Goal: Task Accomplishment & Management: Manage account settings

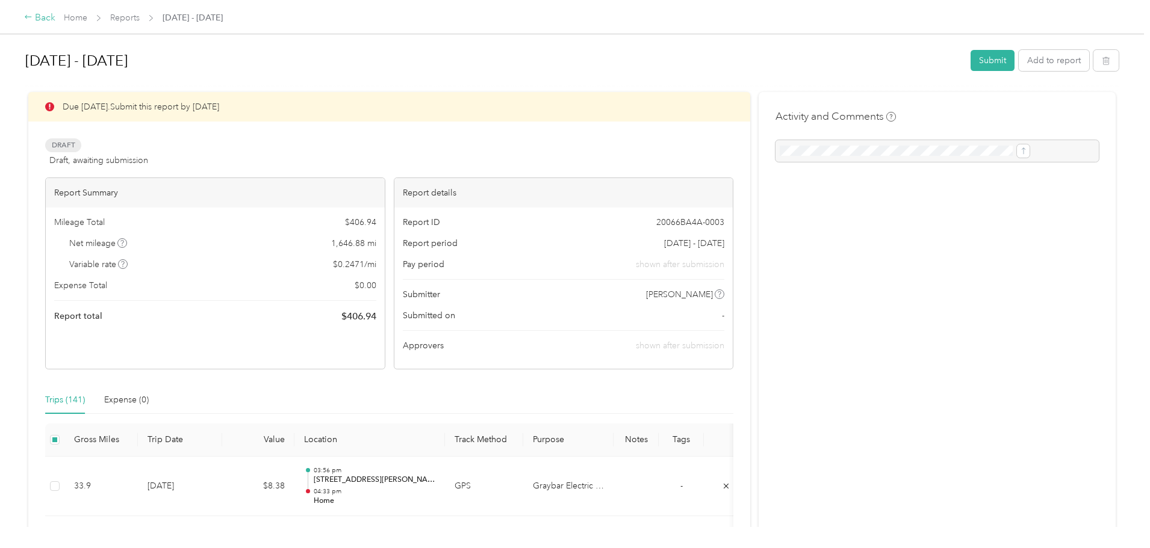
click at [55, 13] on div "Back" at bounding box center [39, 18] width 31 height 14
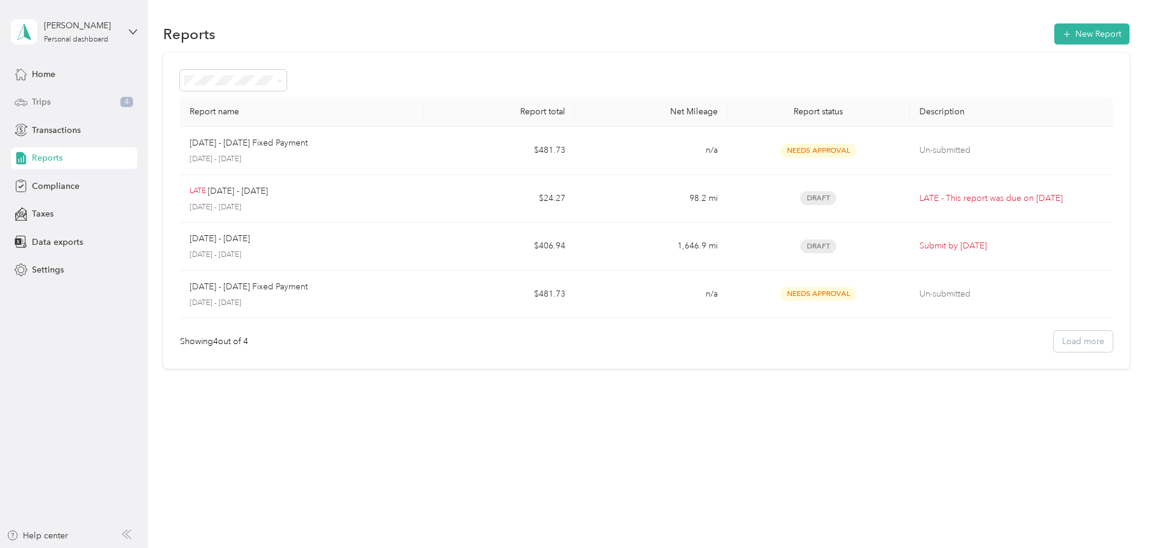
drag, startPoint x: 42, startPoint y: 97, endPoint x: 54, endPoint y: 110, distance: 17.0
click at [43, 97] on span "Trips" at bounding box center [41, 102] width 19 height 13
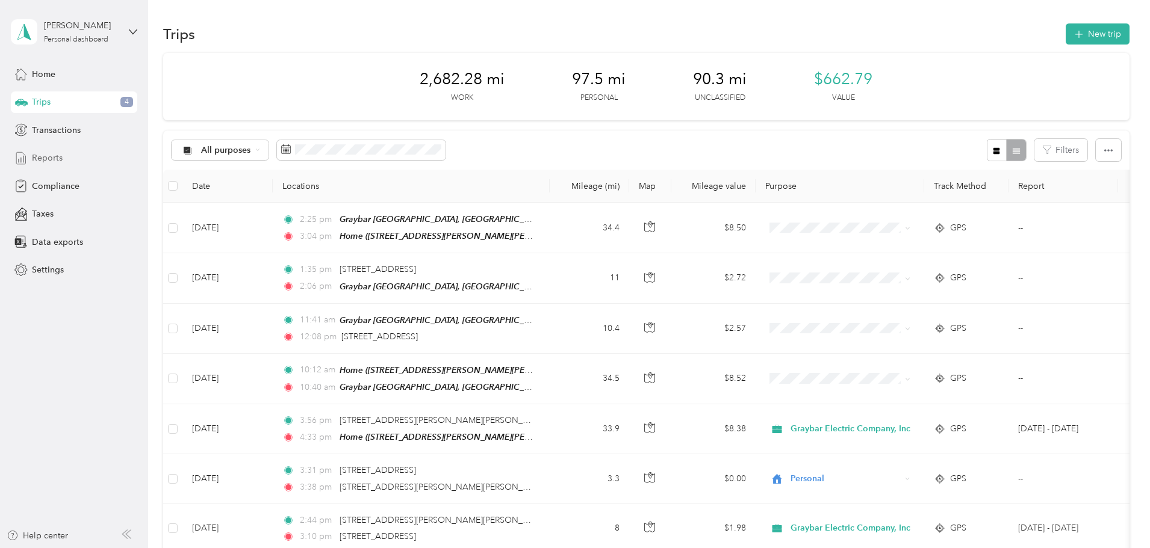
click at [77, 164] on div "Reports" at bounding box center [74, 158] width 126 height 22
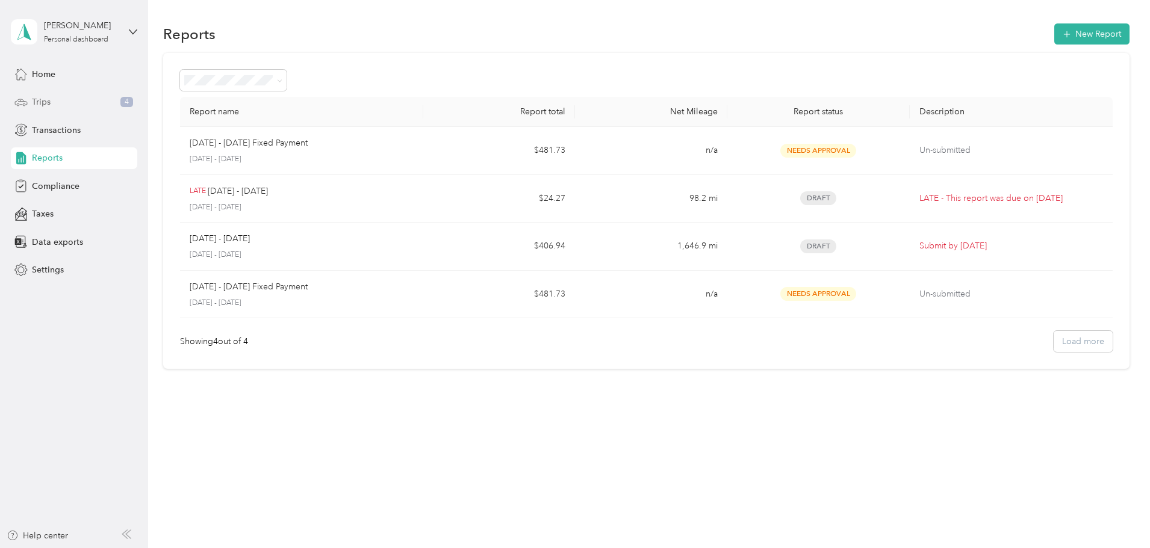
click at [92, 95] on div "Trips 4" at bounding box center [74, 103] width 126 height 22
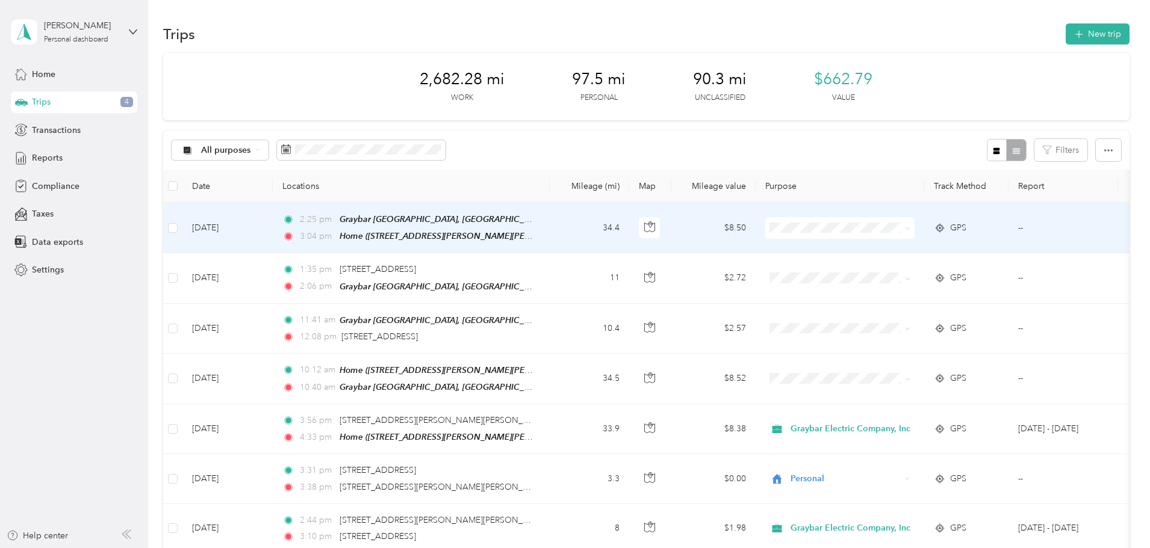
click at [910, 231] on span at bounding box center [907, 228] width 5 height 10
click at [910, 227] on icon at bounding box center [907, 228] width 5 height 5
click at [964, 252] on li "Graybar Electric Company, Inc" at bounding box center [924, 246] width 158 height 21
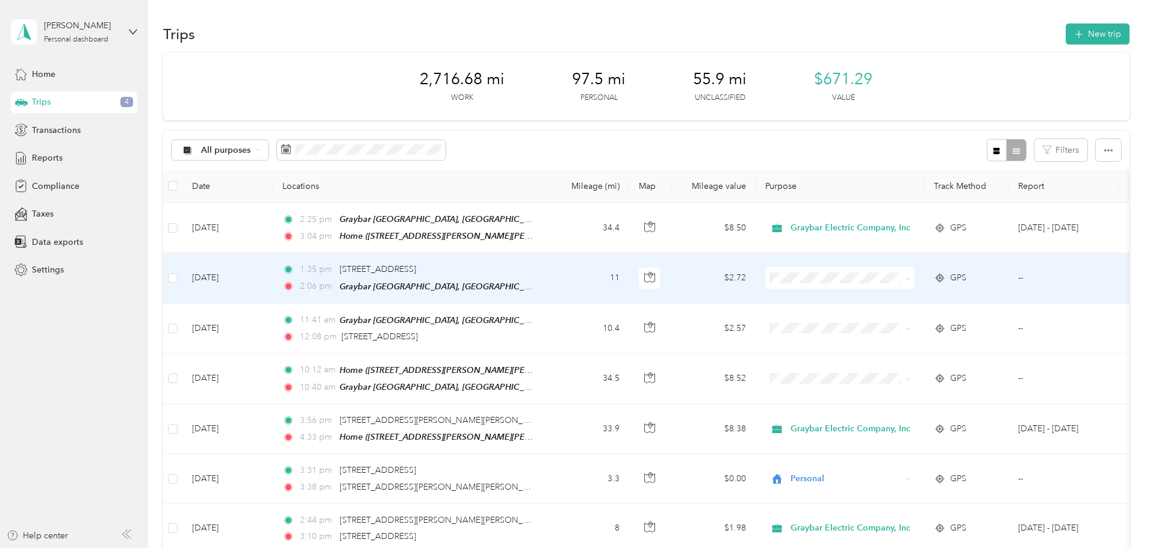
click at [910, 274] on span at bounding box center [907, 278] width 5 height 10
click at [910, 276] on icon at bounding box center [907, 278] width 5 height 5
click at [972, 297] on span "Graybar Electric Company, Inc" at bounding box center [935, 297] width 120 height 13
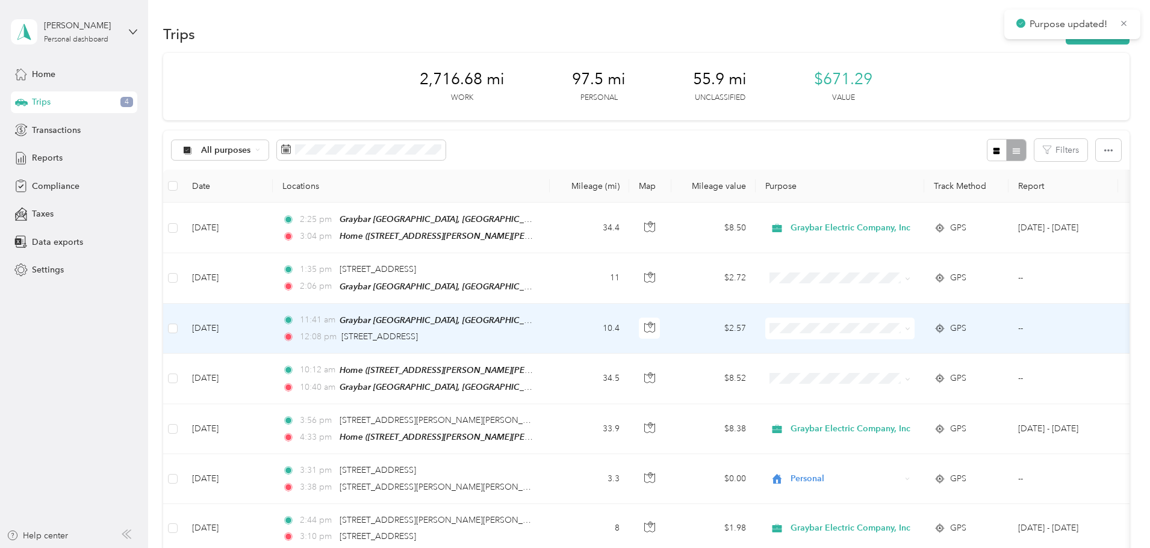
click at [910, 323] on span at bounding box center [907, 328] width 5 height 10
click at [910, 327] on icon at bounding box center [907, 328] width 5 height 5
click at [961, 346] on span "Graybar Electric Company, Inc" at bounding box center [935, 345] width 120 height 13
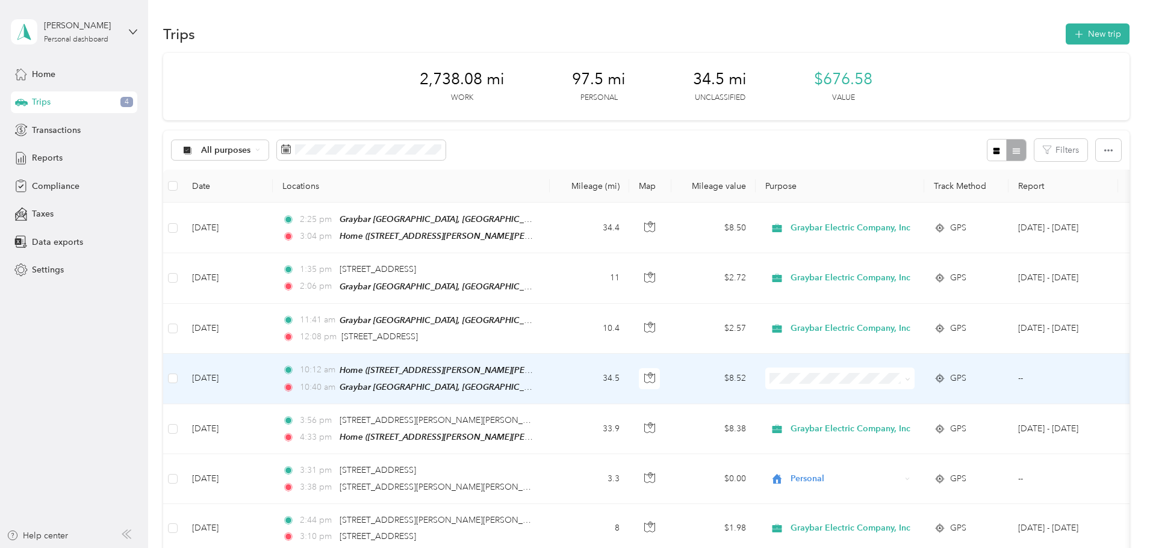
click at [914, 376] on span at bounding box center [839, 379] width 149 height 22
click at [910, 377] on icon at bounding box center [907, 379] width 5 height 5
click at [960, 419] on span "Personal" at bounding box center [935, 419] width 120 height 13
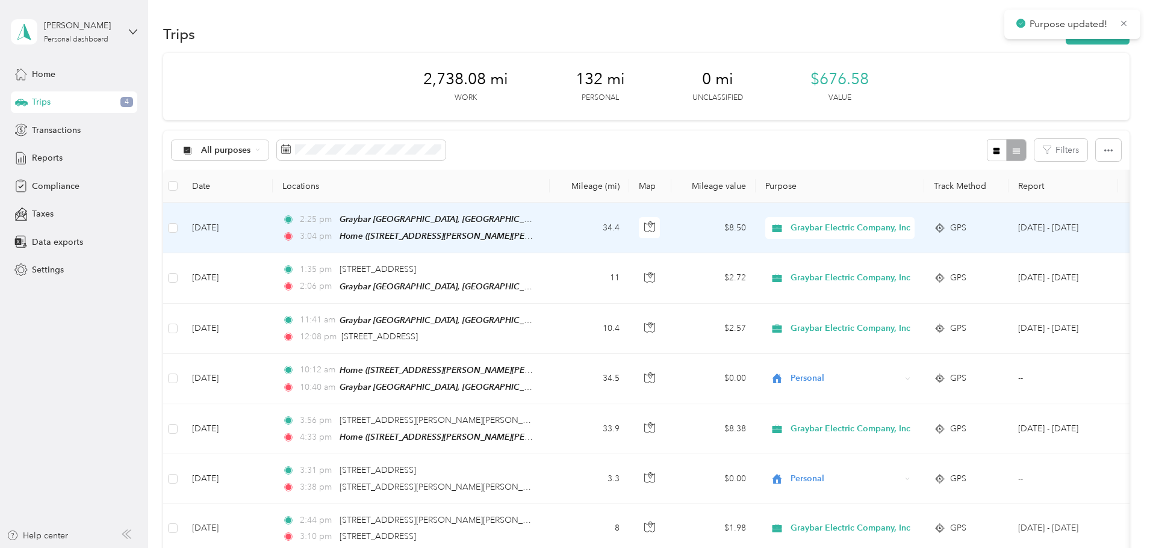
click at [914, 226] on div "Graybar Electric Company, Inc" at bounding box center [839, 228] width 149 height 22
click at [965, 268] on span "Personal" at bounding box center [942, 271] width 135 height 13
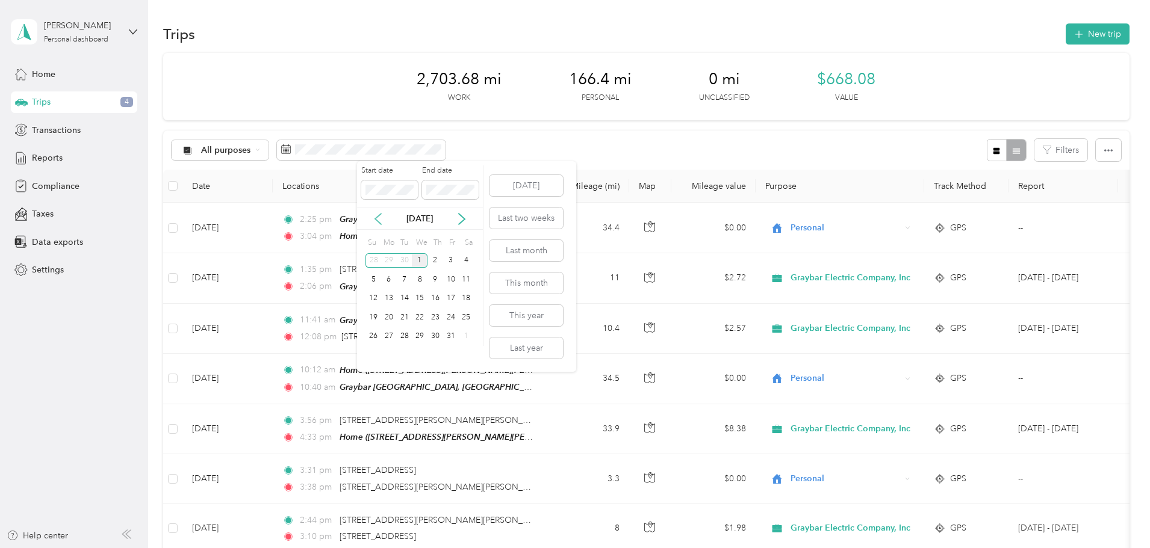
click at [377, 217] on icon at bounding box center [378, 219] width 6 height 11
click at [387, 260] on div "1" at bounding box center [389, 260] width 16 height 15
click at [403, 333] on div "30" at bounding box center [405, 336] width 16 height 15
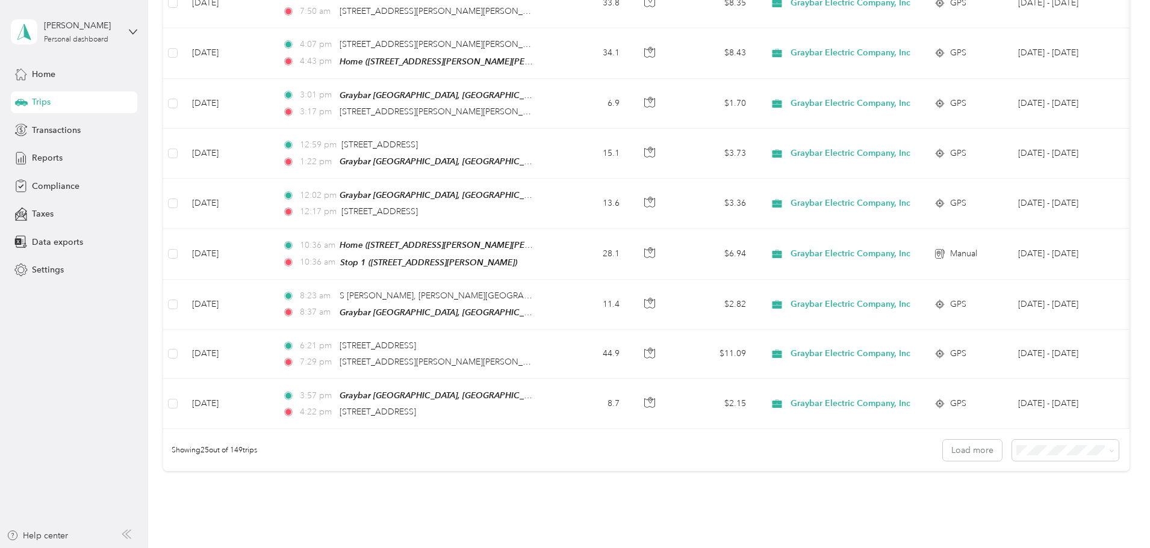
scroll to position [1110, 0]
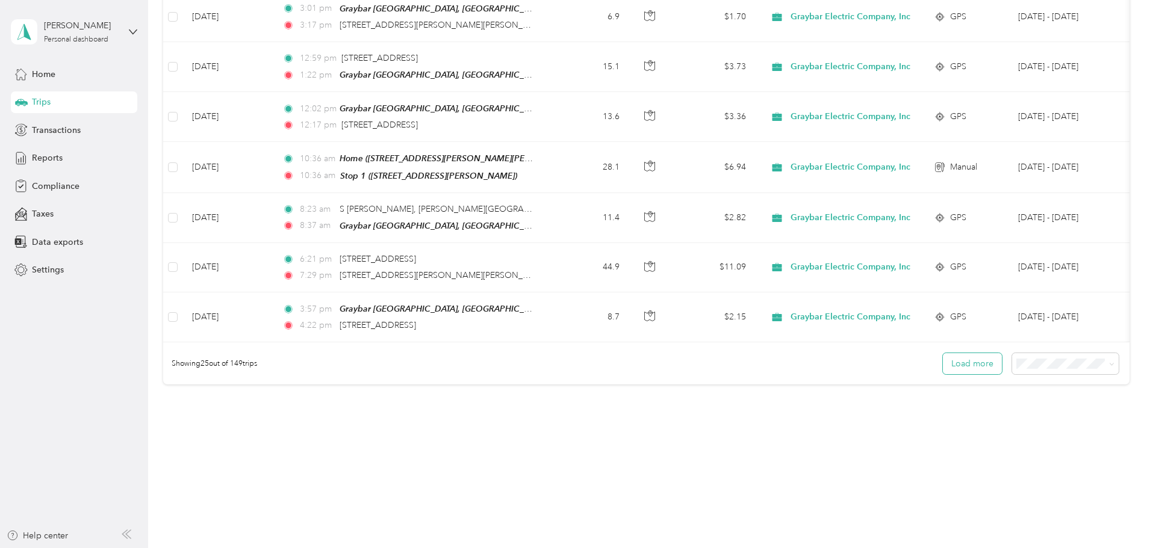
click at [943, 364] on button "Load more" at bounding box center [972, 363] width 59 height 21
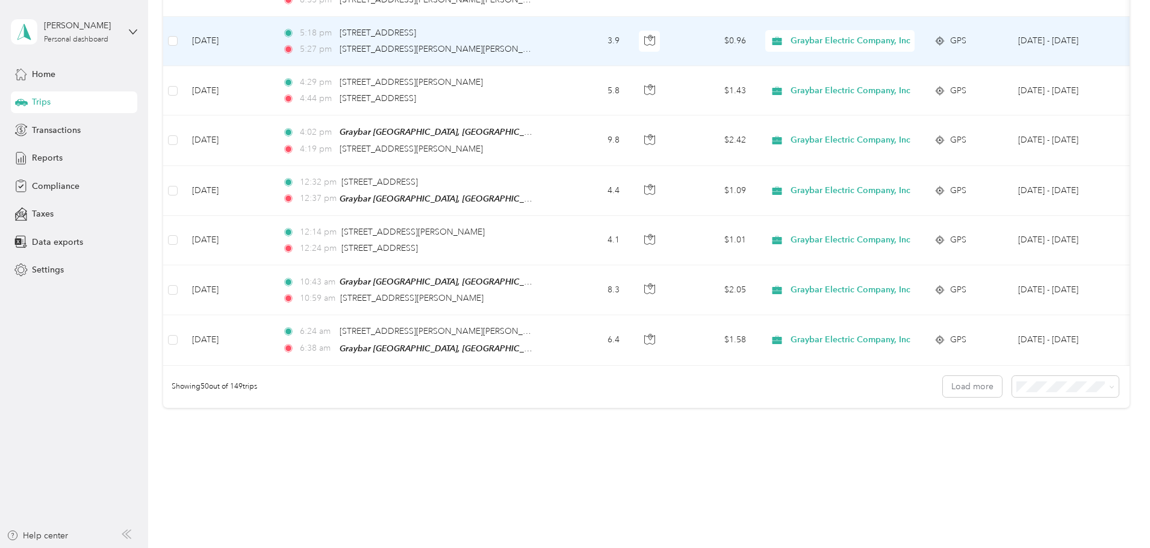
scroll to position [2348, 0]
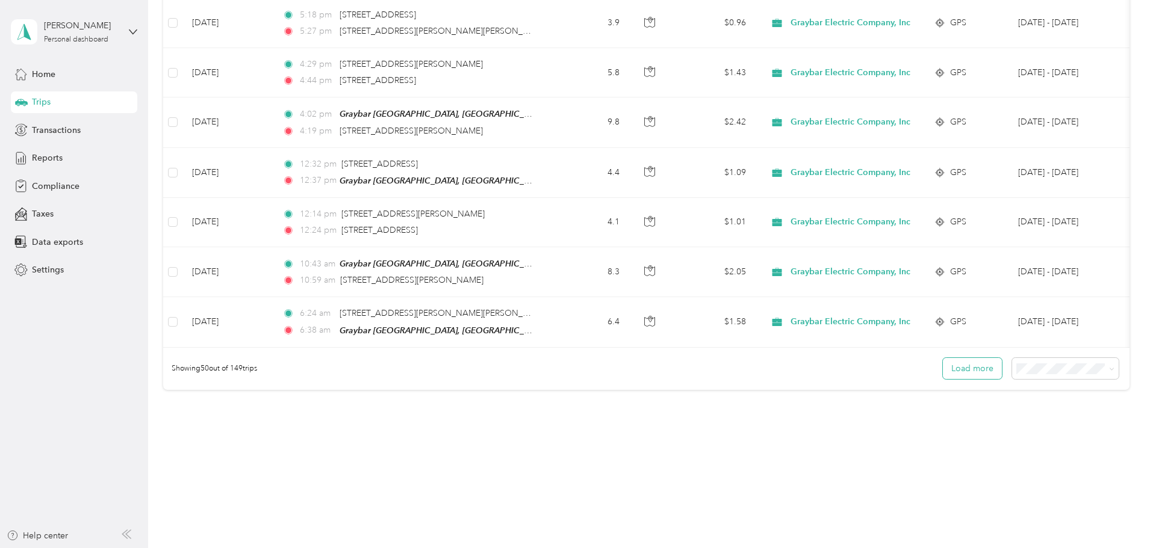
click at [943, 358] on button "Load more" at bounding box center [972, 368] width 59 height 21
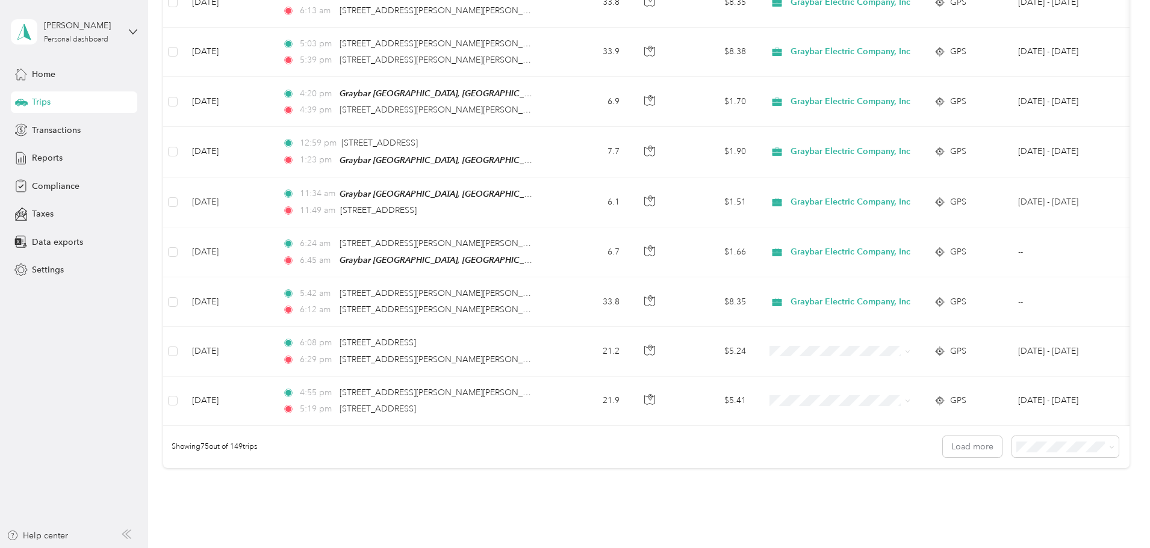
scroll to position [3585, 0]
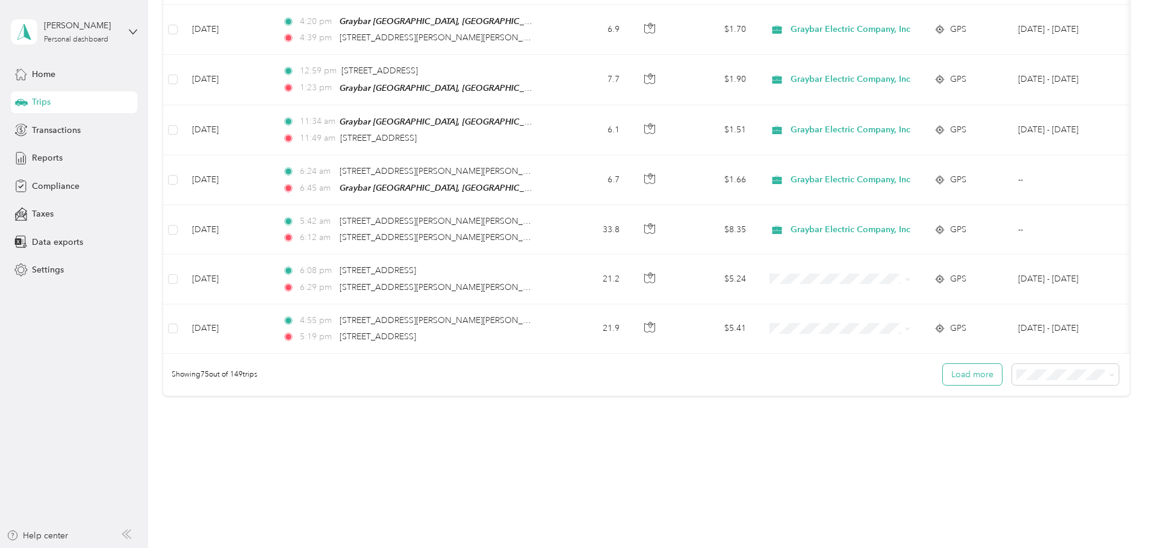
click at [943, 364] on button "Load more" at bounding box center [972, 374] width 59 height 21
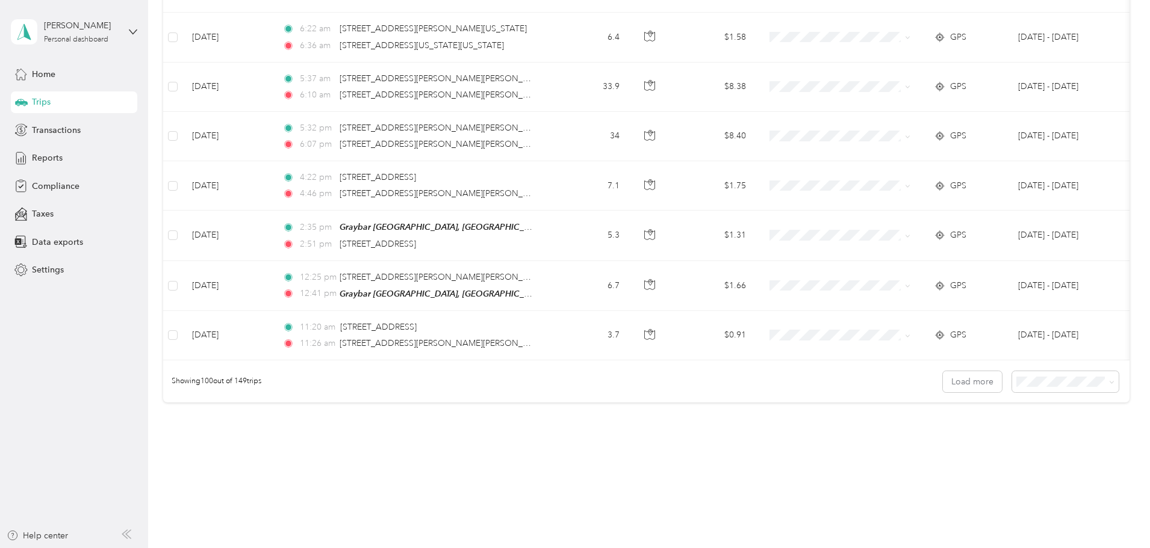
scroll to position [4824, 0]
click at [943, 371] on button "Load more" at bounding box center [972, 381] width 59 height 21
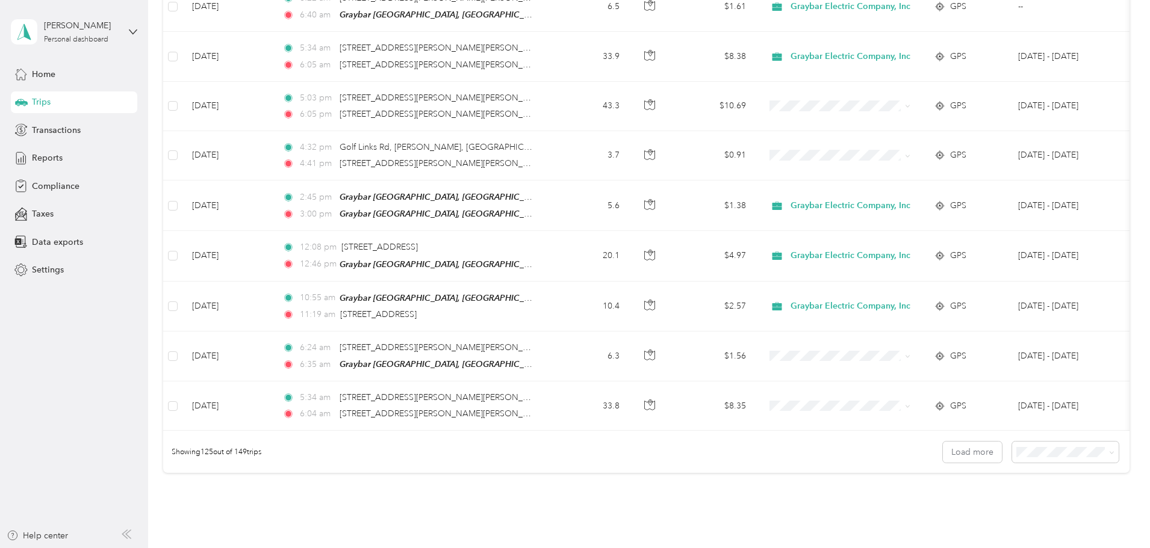
scroll to position [6061, 0]
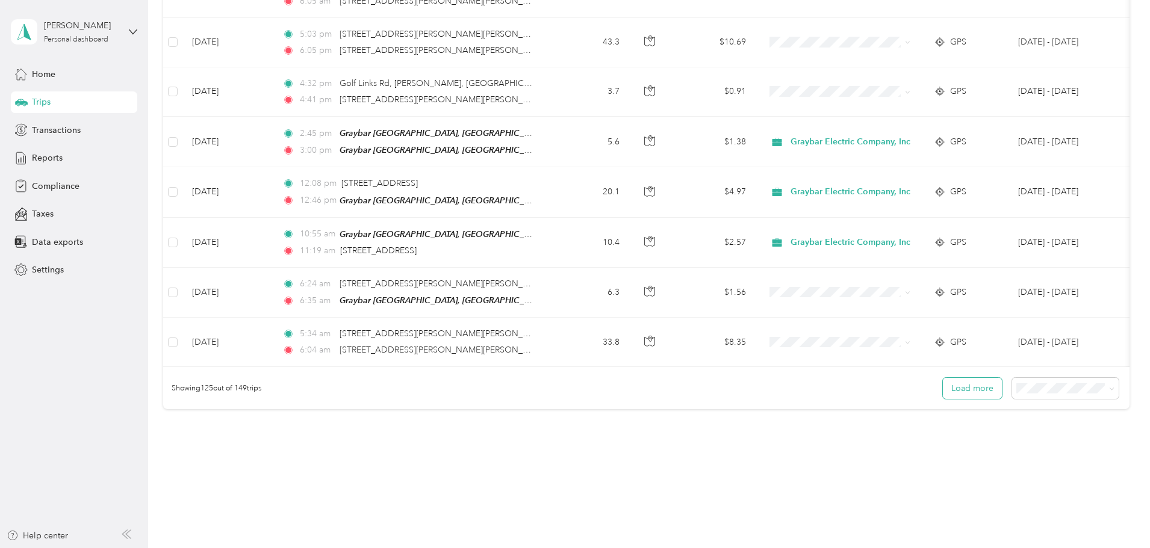
click at [943, 378] on button "Load more" at bounding box center [972, 388] width 59 height 21
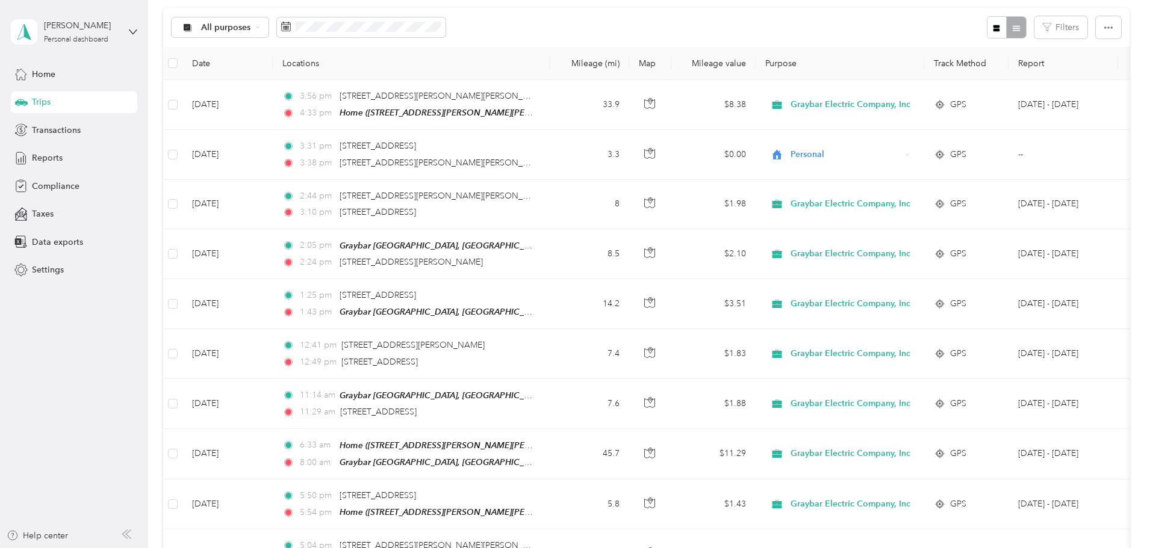
scroll to position [0, 0]
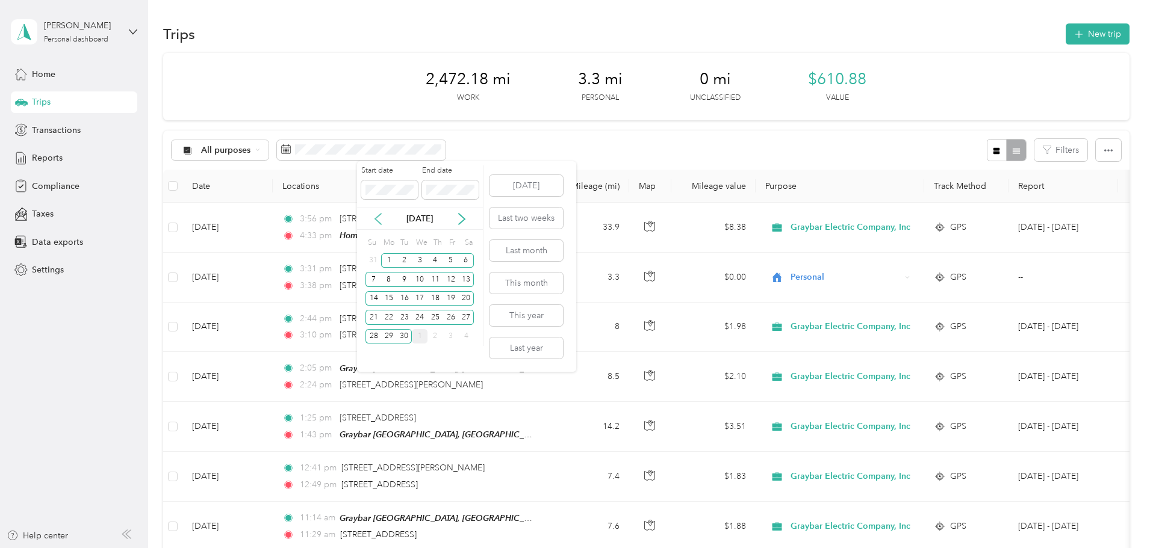
click at [379, 217] on icon at bounding box center [378, 219] width 12 height 12
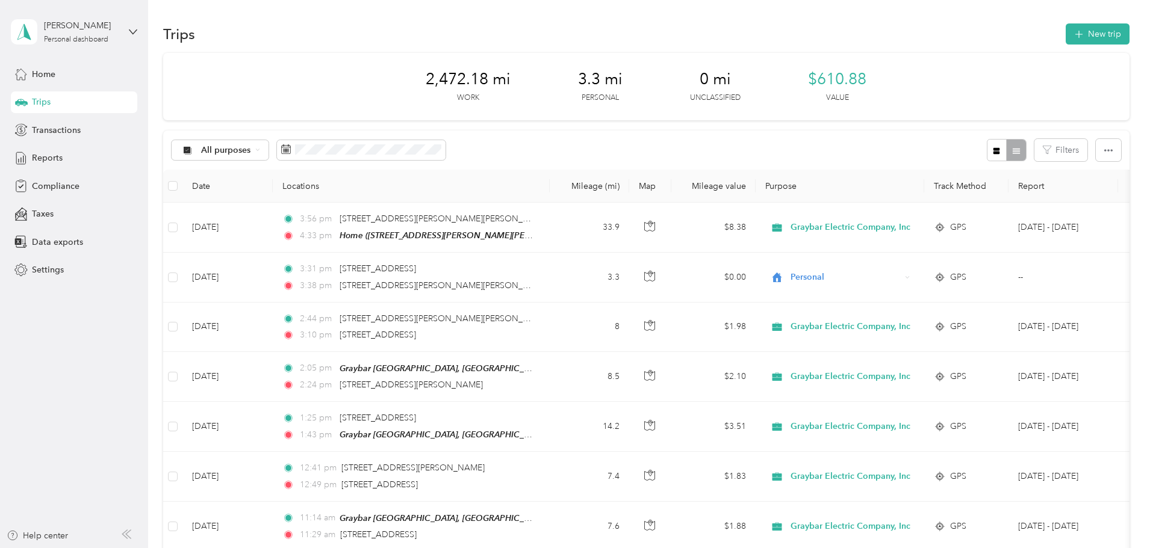
click at [825, 23] on div "Trips New trip" at bounding box center [646, 33] width 966 height 25
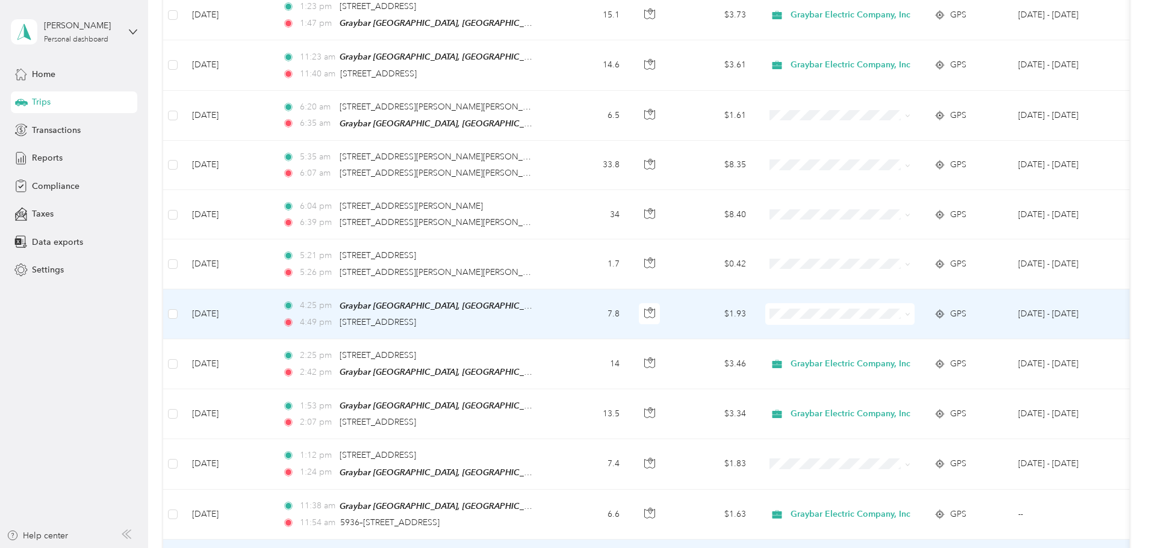
scroll to position [6526, 0]
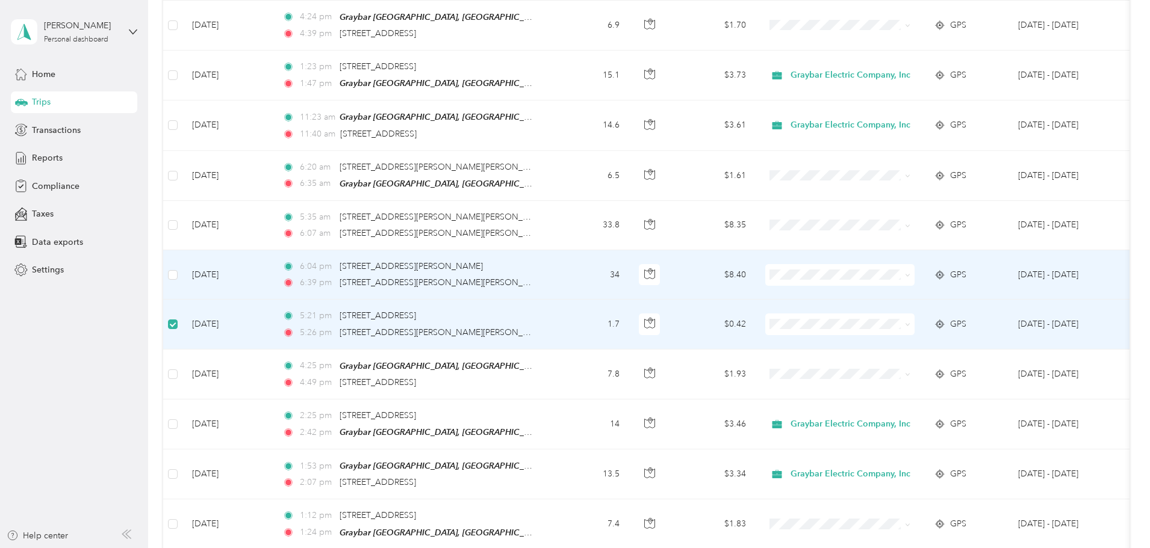
click at [182, 250] on td at bounding box center [172, 274] width 19 height 49
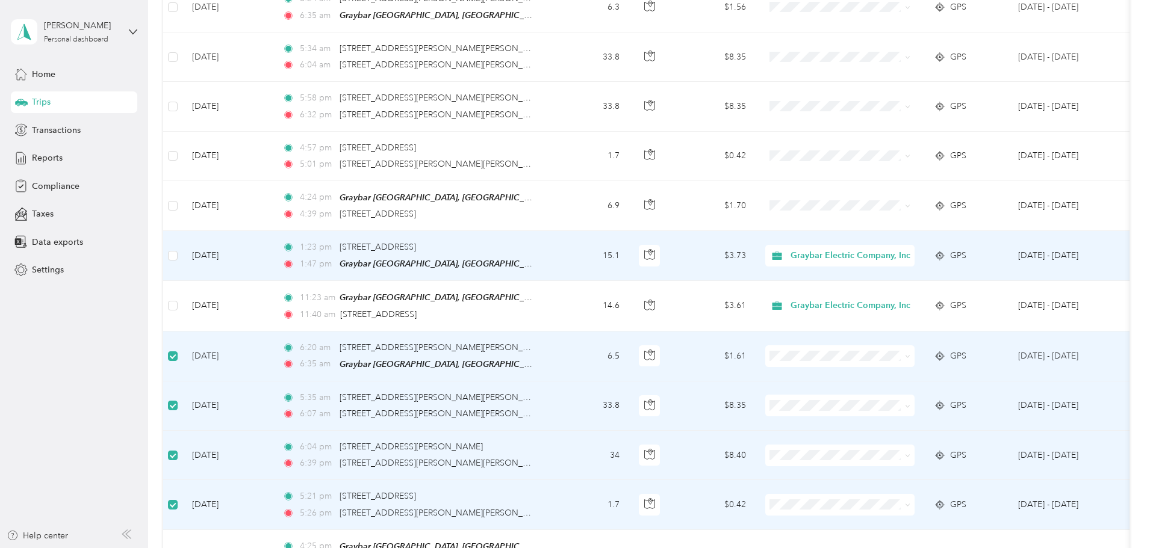
scroll to position [6285, 0]
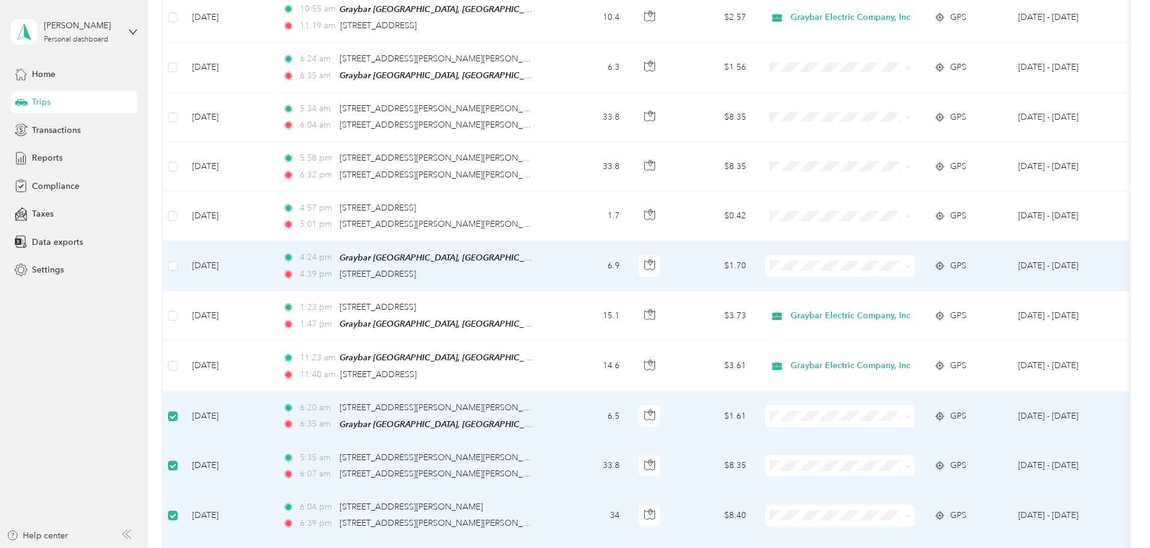
click at [182, 241] on td at bounding box center [172, 266] width 19 height 50
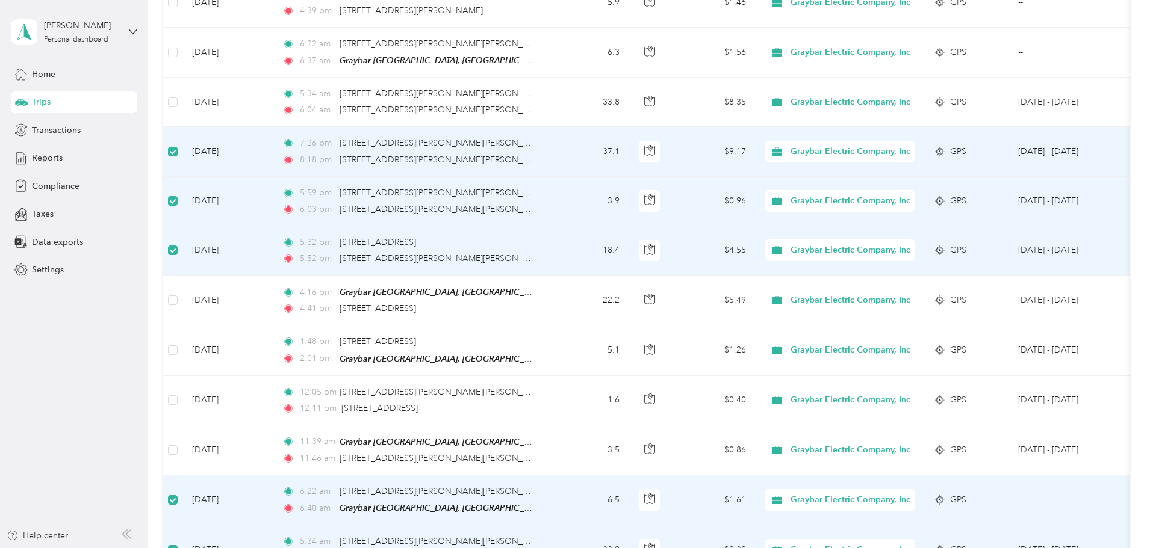
scroll to position [5443, 0]
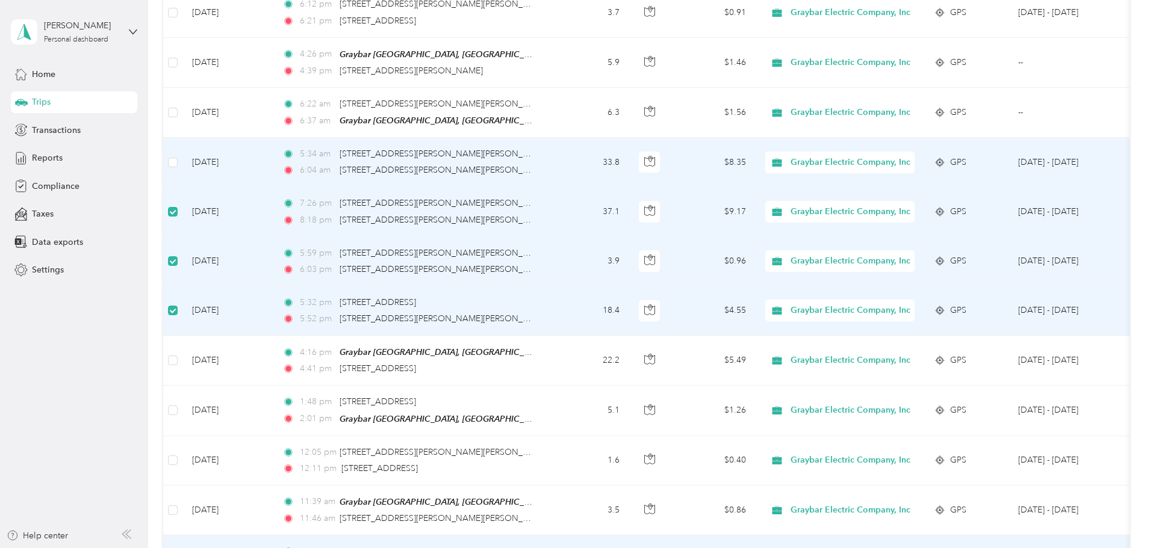
click at [263, 138] on td "[DATE]" at bounding box center [227, 162] width 90 height 49
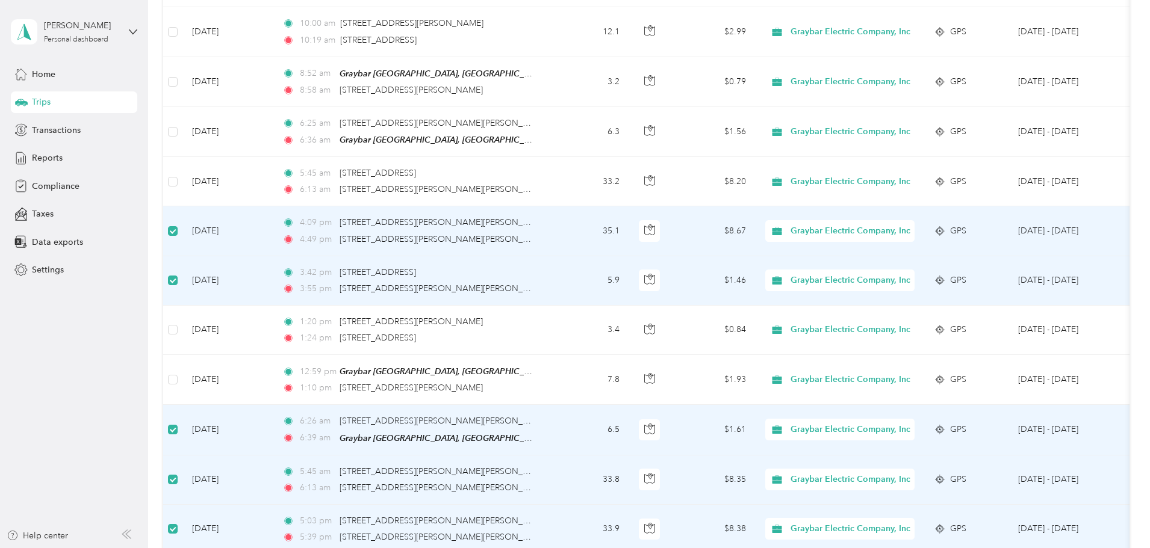
scroll to position [2974, 0]
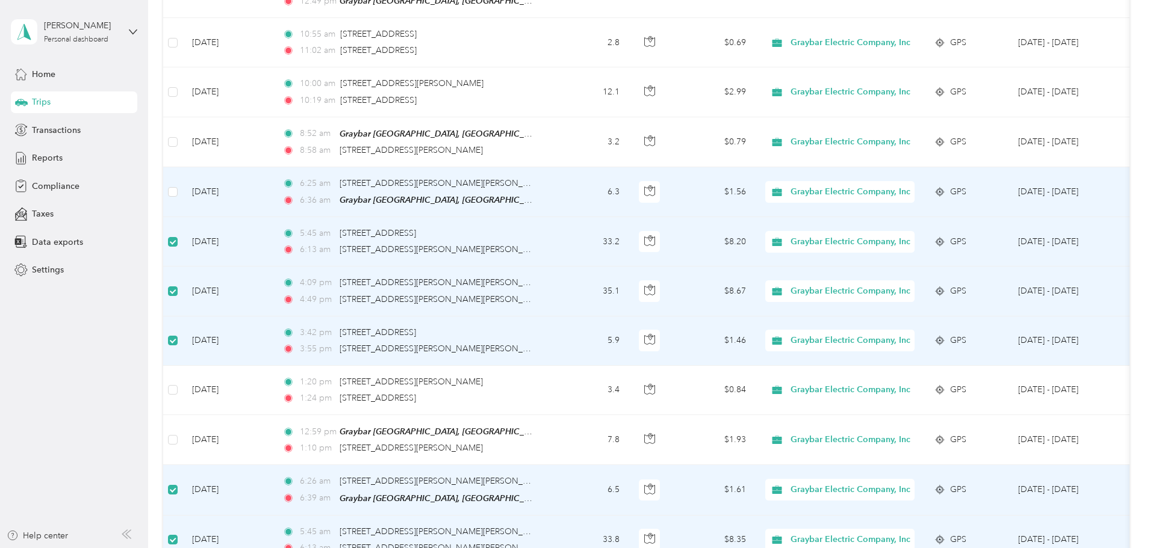
click at [182, 167] on td at bounding box center [172, 192] width 19 height 50
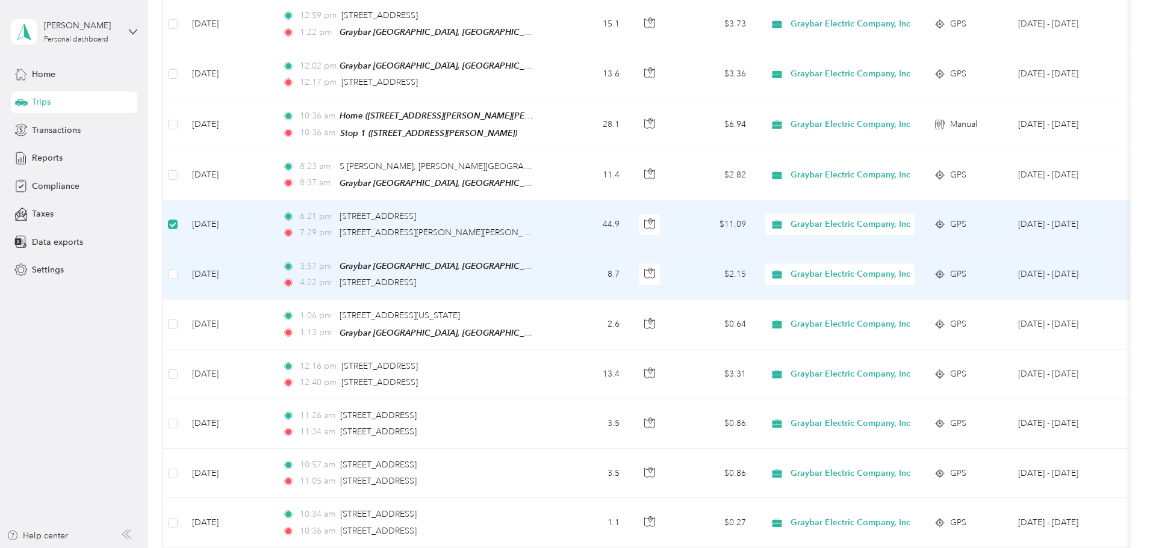
scroll to position [1108, 0]
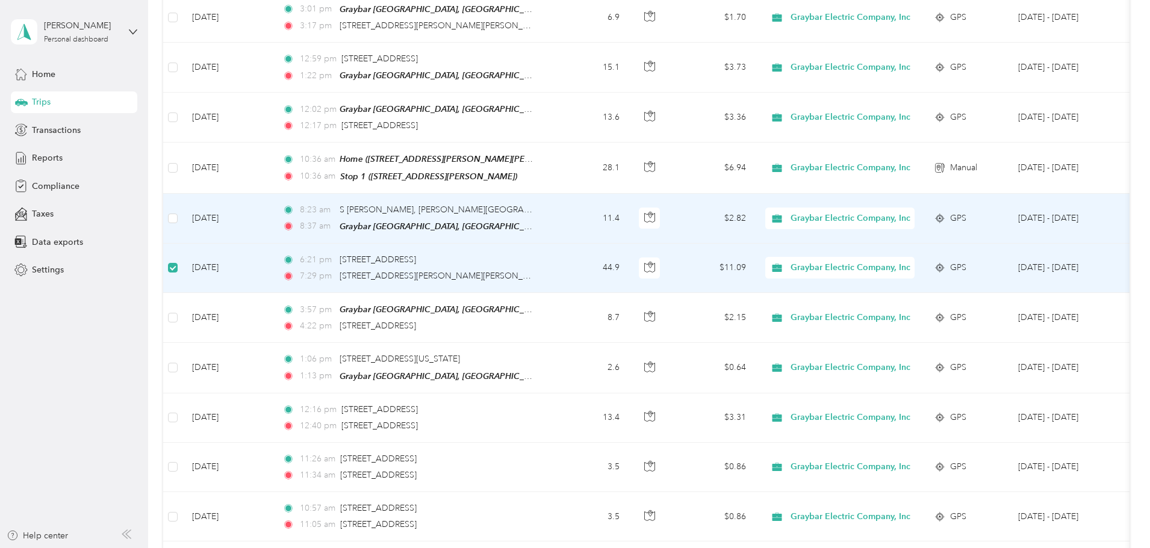
click at [182, 206] on td at bounding box center [172, 219] width 19 height 50
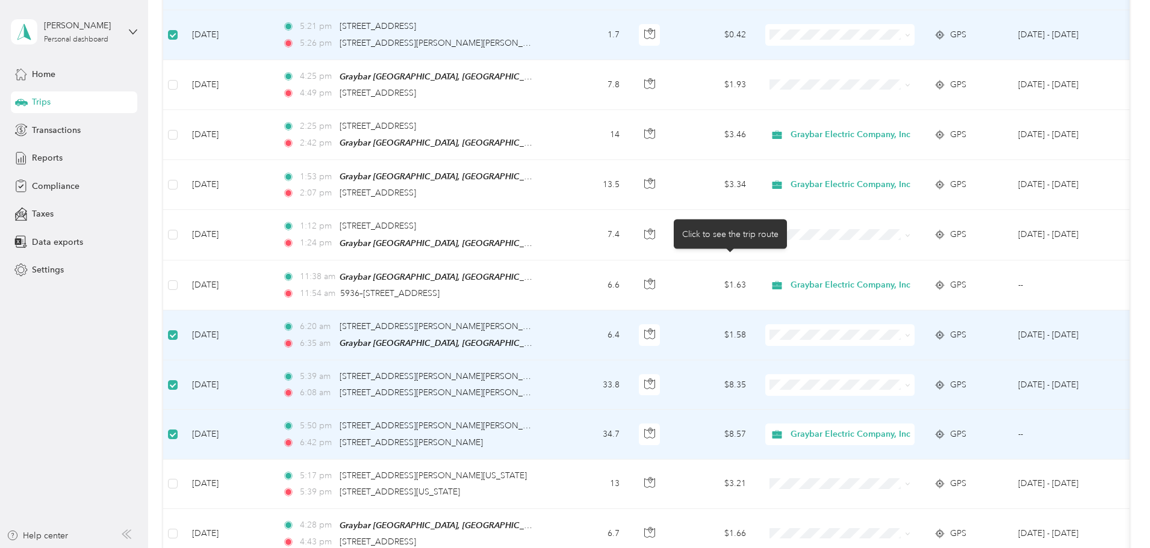
scroll to position [6647, 0]
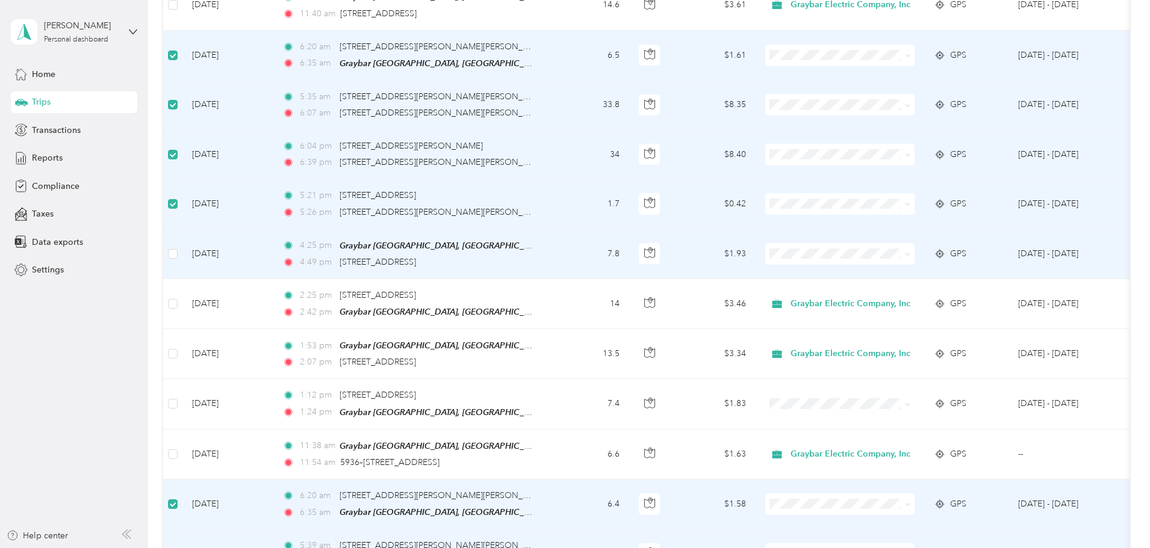
click at [182, 229] on td at bounding box center [172, 254] width 19 height 50
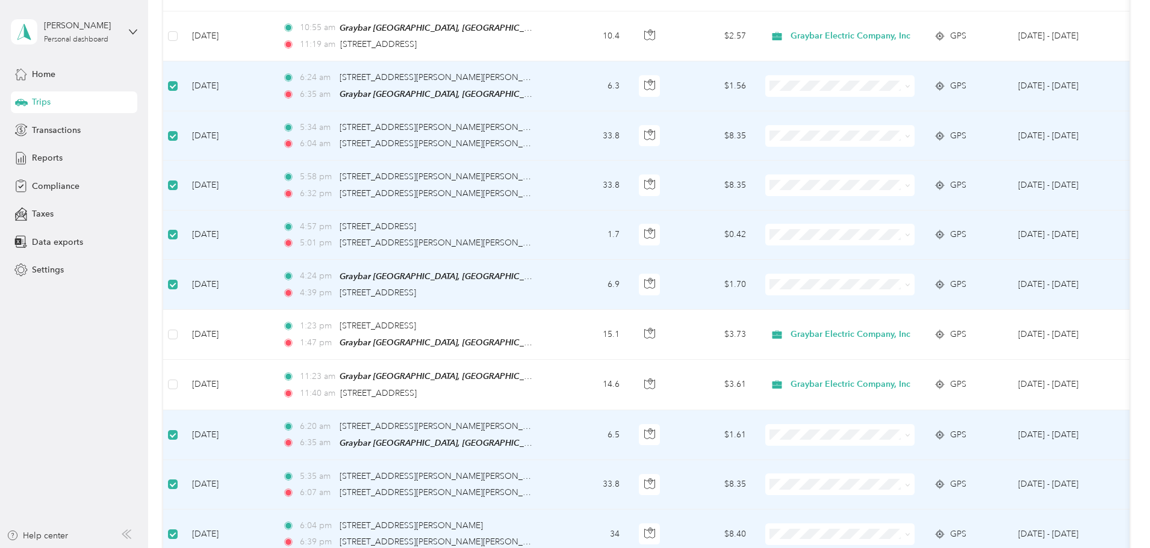
scroll to position [6165, 0]
